Goal: Navigation & Orientation: Find specific page/section

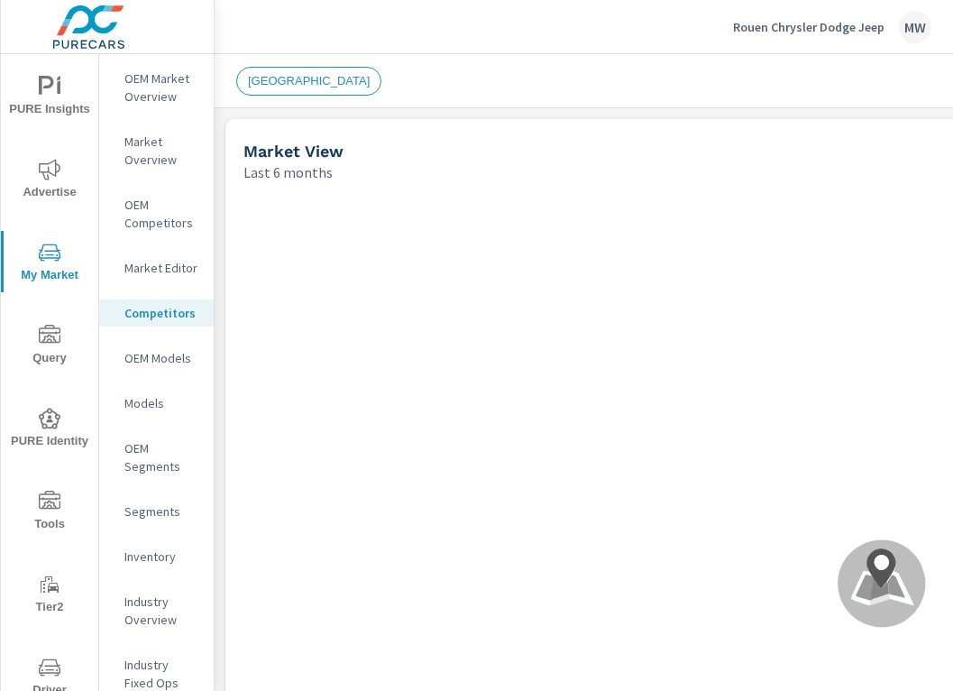
scroll to position [1, 0]
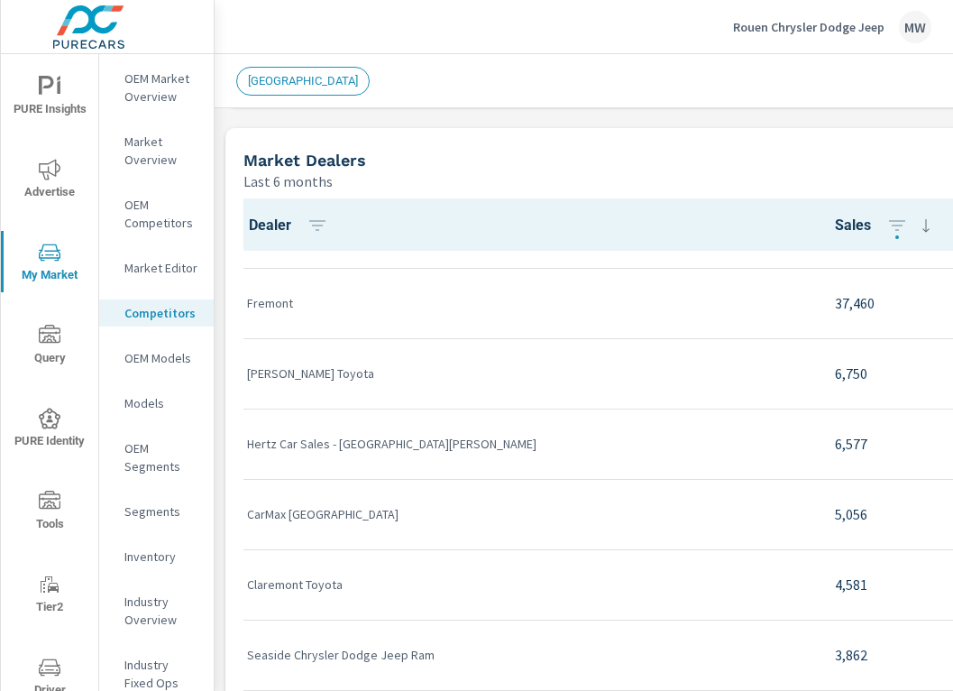
scroll to position [57, 0]
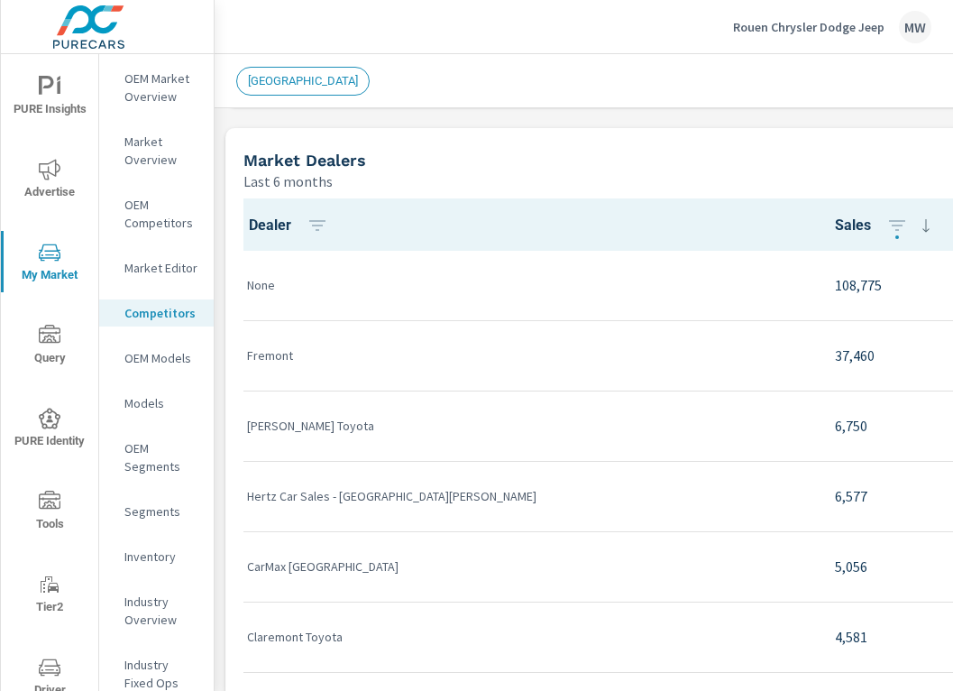
scroll to position [822, 0]
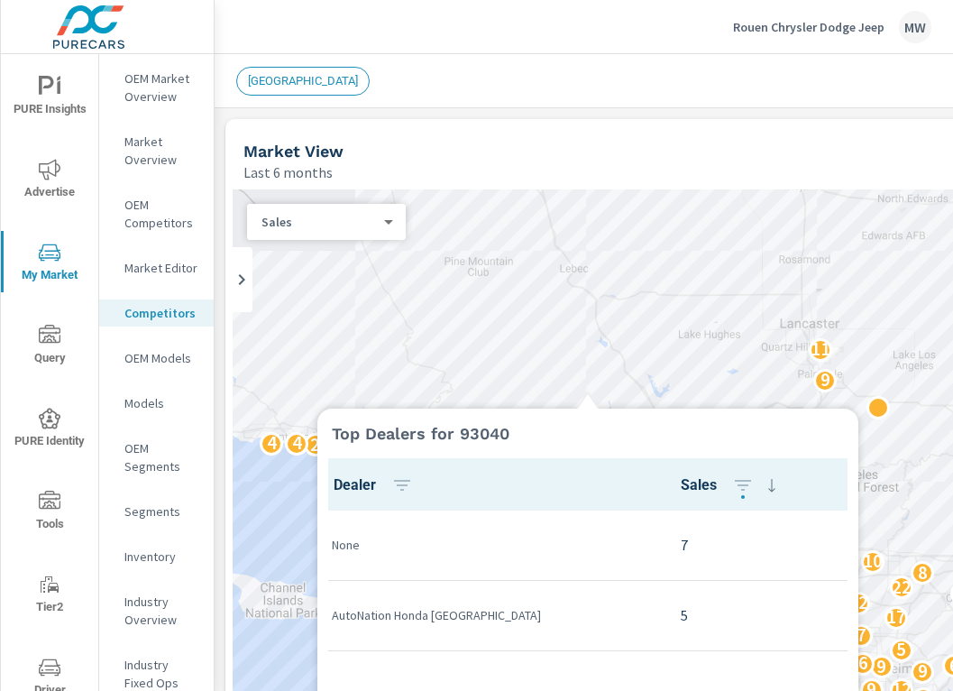
scroll to position [1, 0]
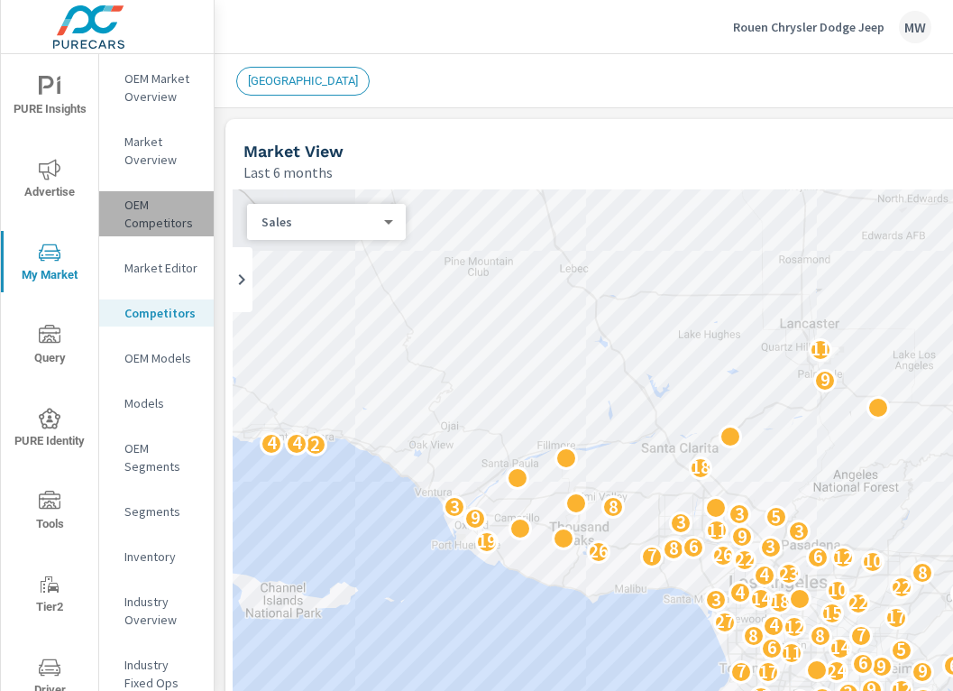
click at [146, 197] on p "OEM Competitors" at bounding box center [161, 214] width 75 height 36
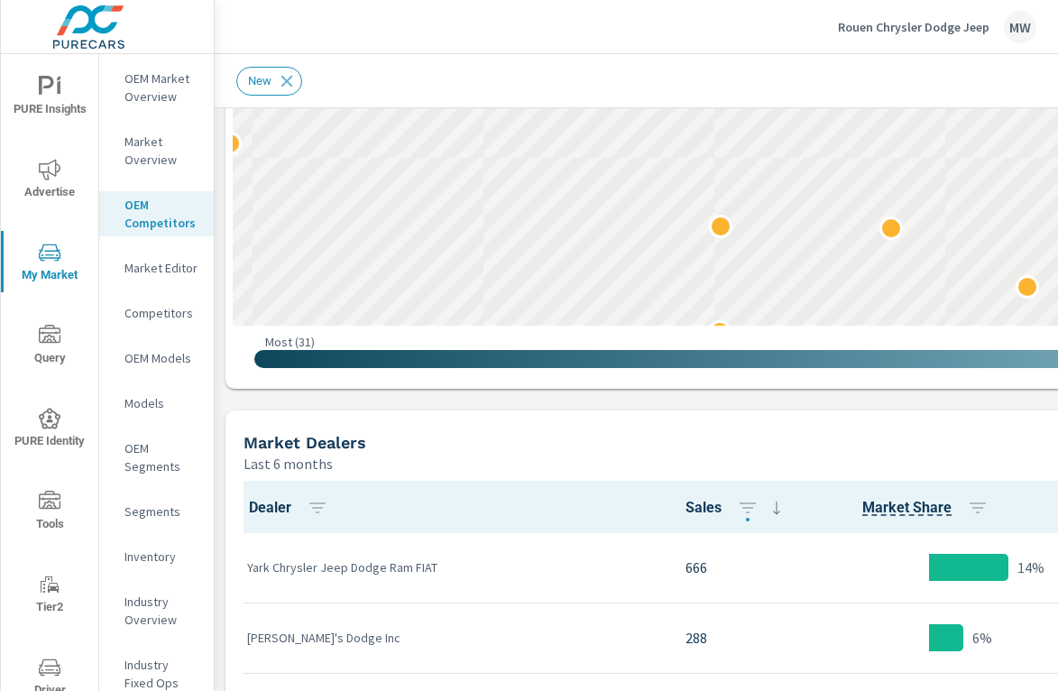
scroll to position [529, 0]
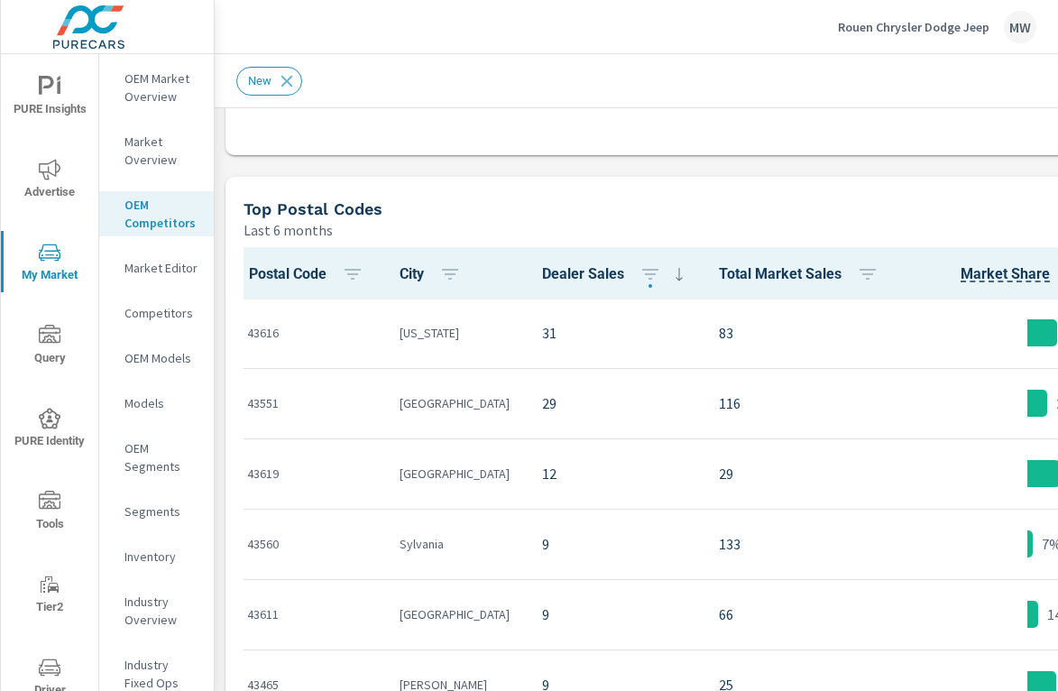
scroll to position [1580, 0]
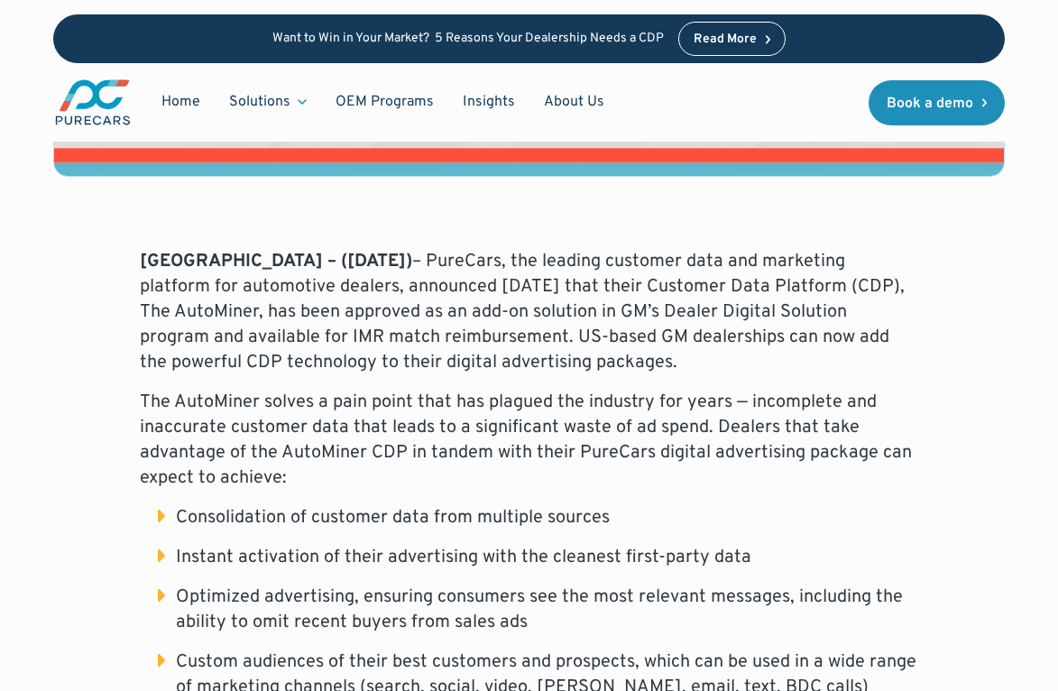
scroll to position [747, 0]
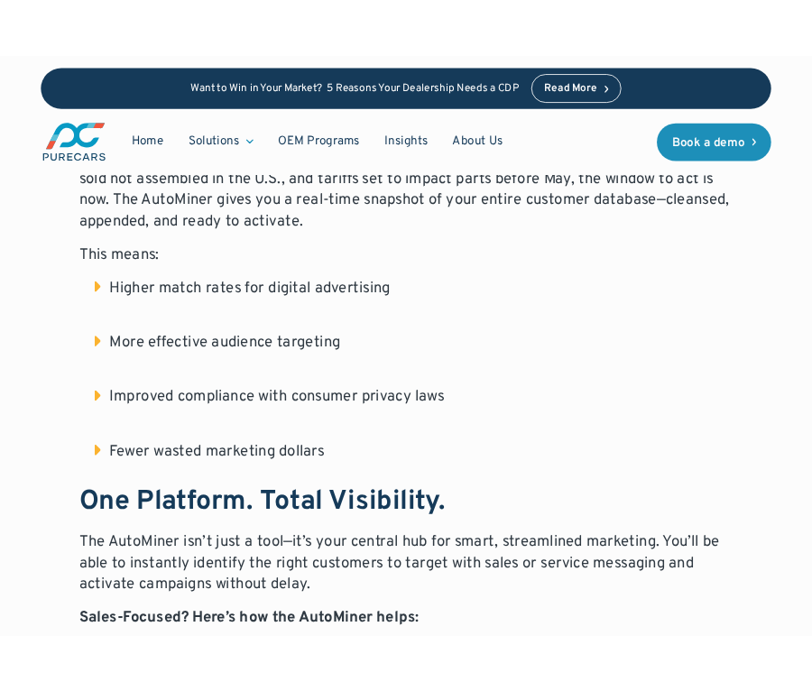
scroll to position [990, 0]
